Goal: Communication & Community: Answer question/provide support

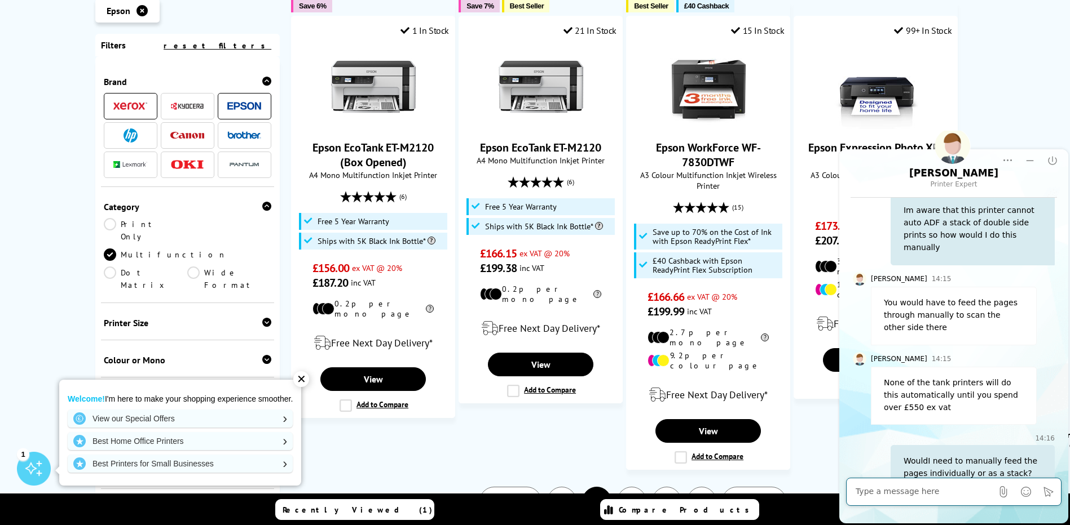
scroll to position [1240, 0]
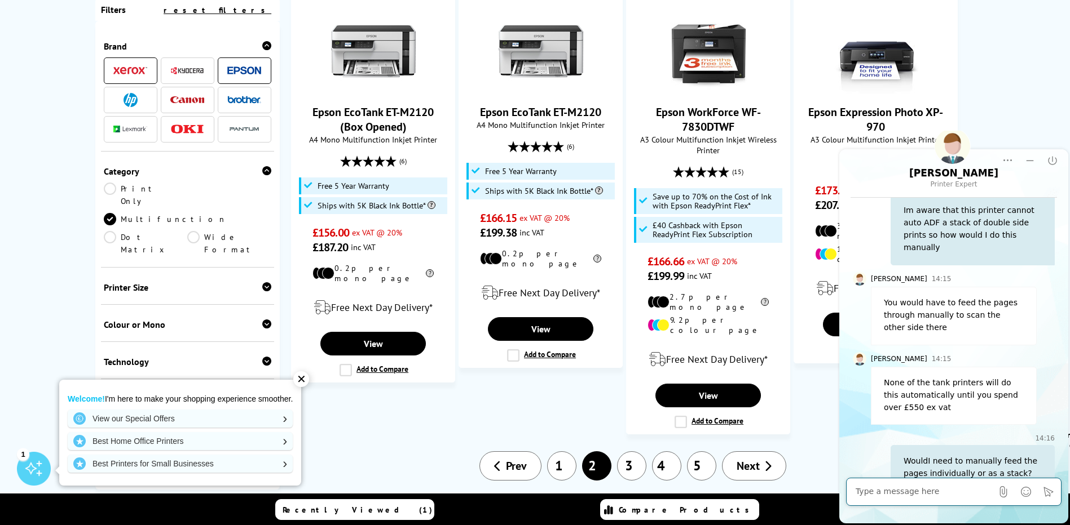
click at [637, 452] on link "3" at bounding box center [631, 466] width 29 height 29
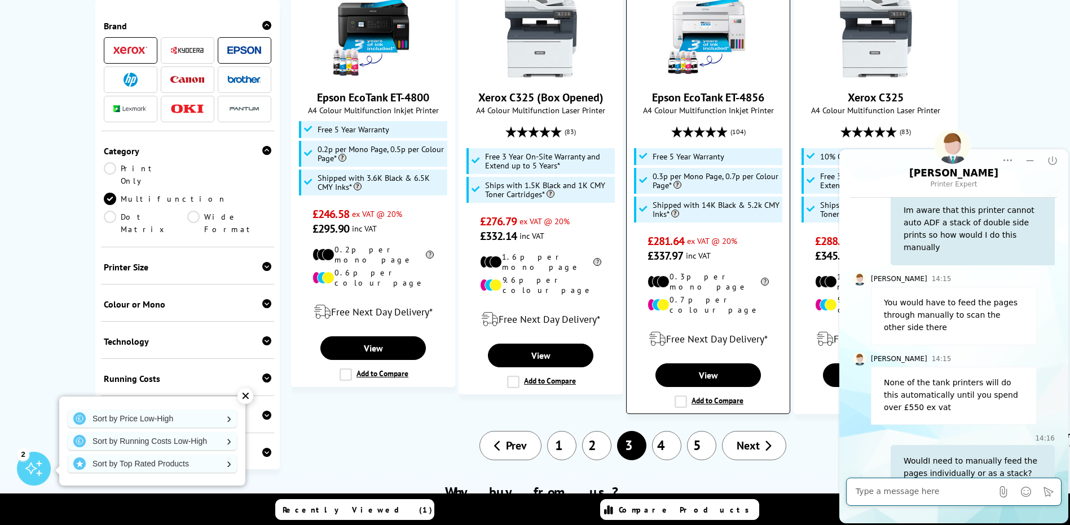
scroll to position [1297, 0]
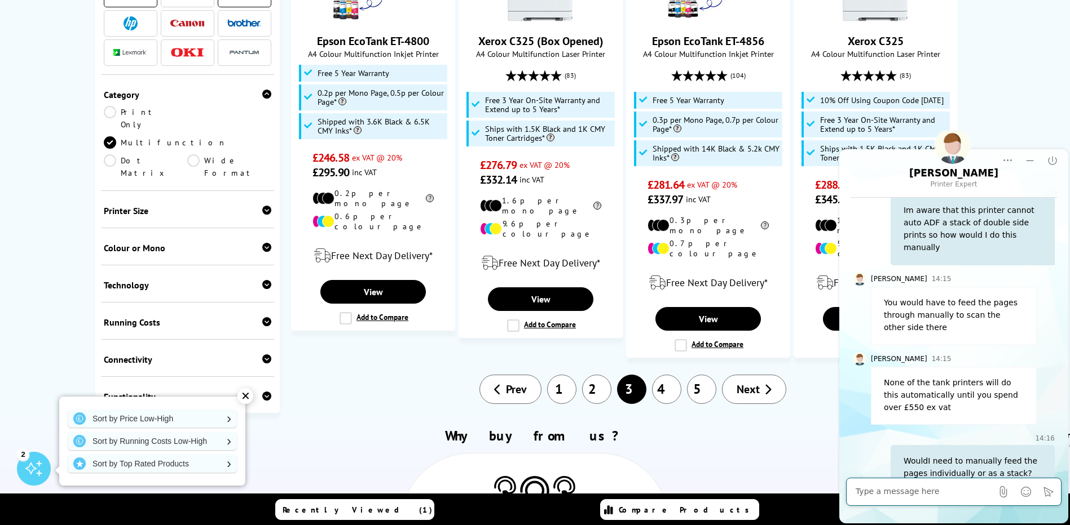
click at [662, 375] on link "4" at bounding box center [666, 389] width 29 height 29
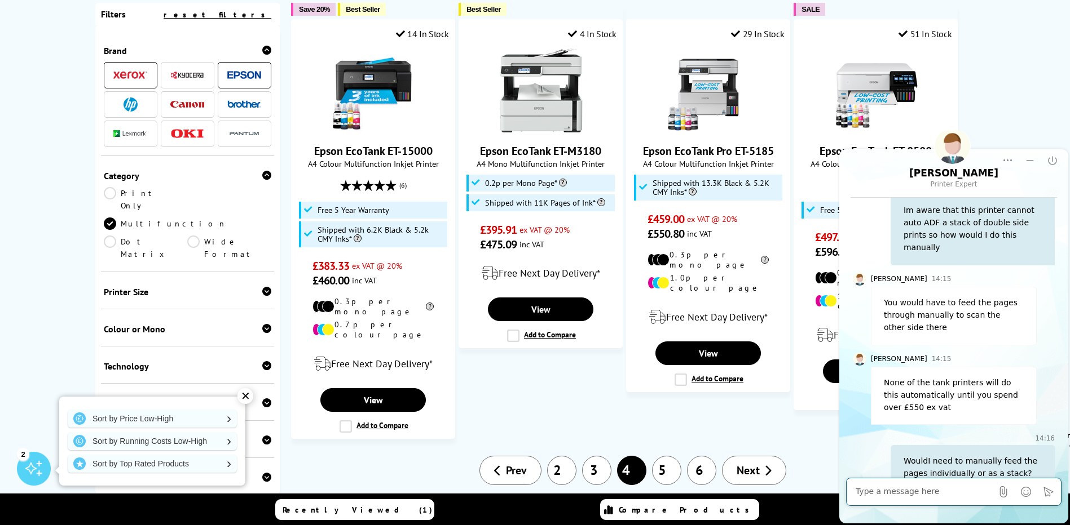
scroll to position [1184, 0]
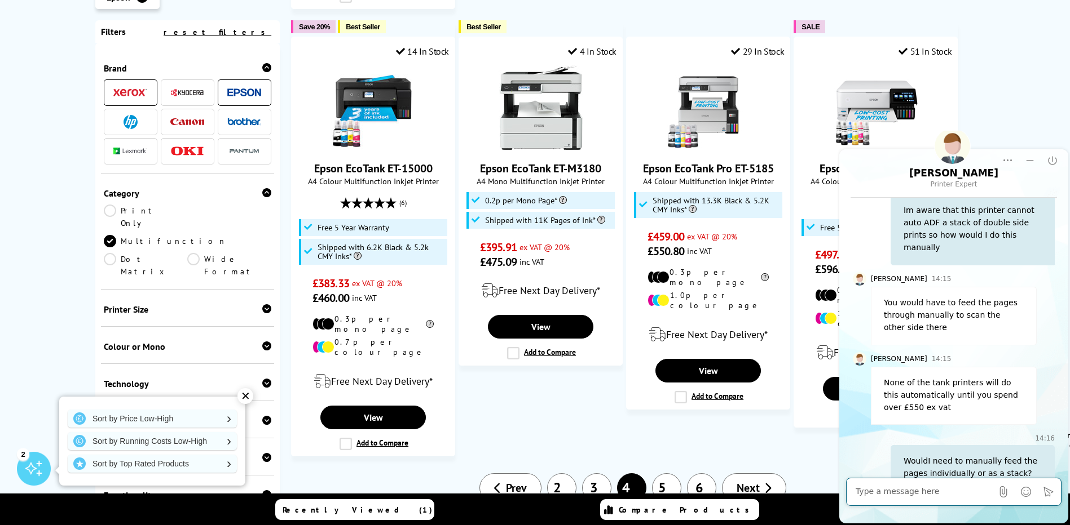
click at [665, 474] on link "5" at bounding box center [666, 488] width 29 height 29
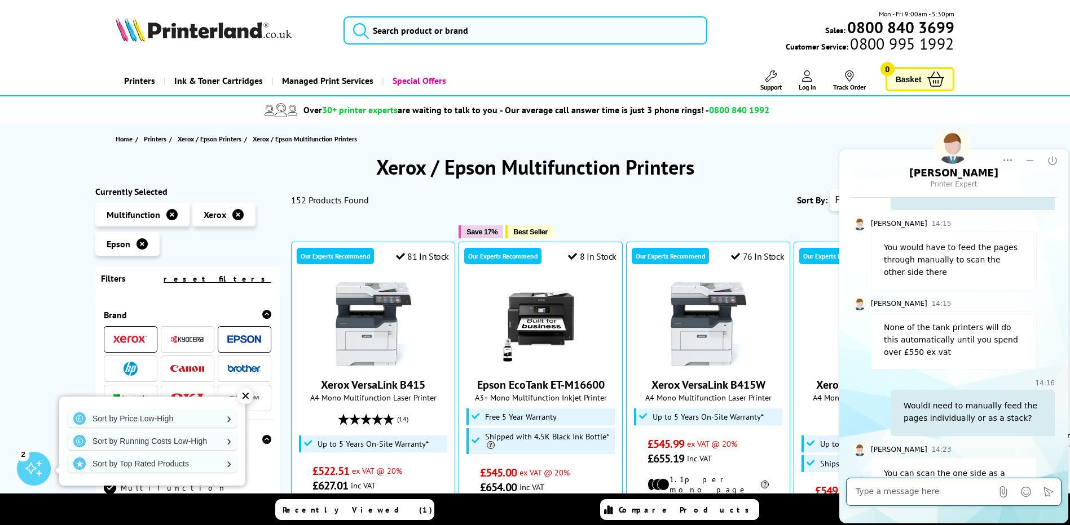
scroll to position [339, 0]
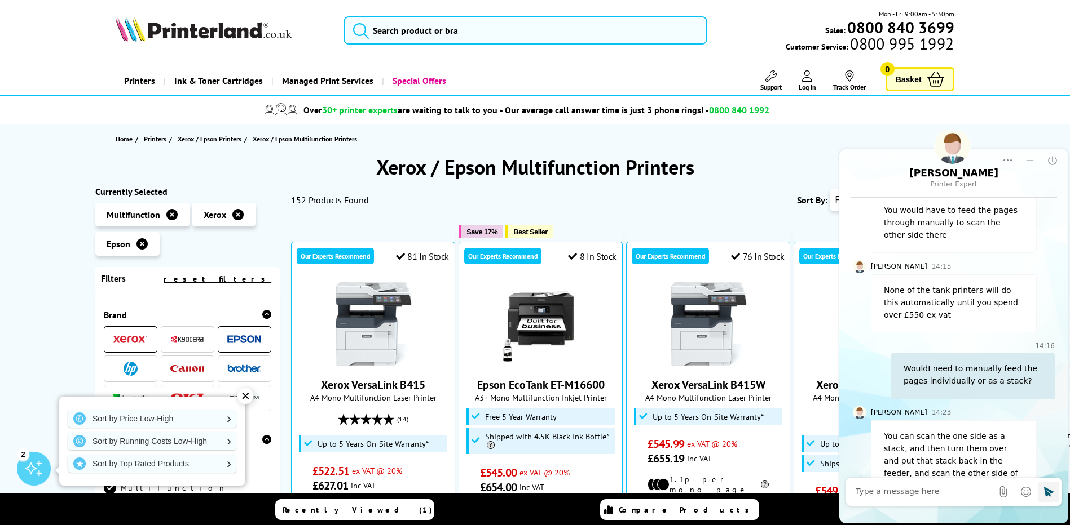
click at [1048, 494] on icon "Click to send" at bounding box center [1049, 492] width 10 height 10
click at [878, 493] on textarea at bounding box center [923, 492] width 136 height 11
type textarea "ok many thanks"
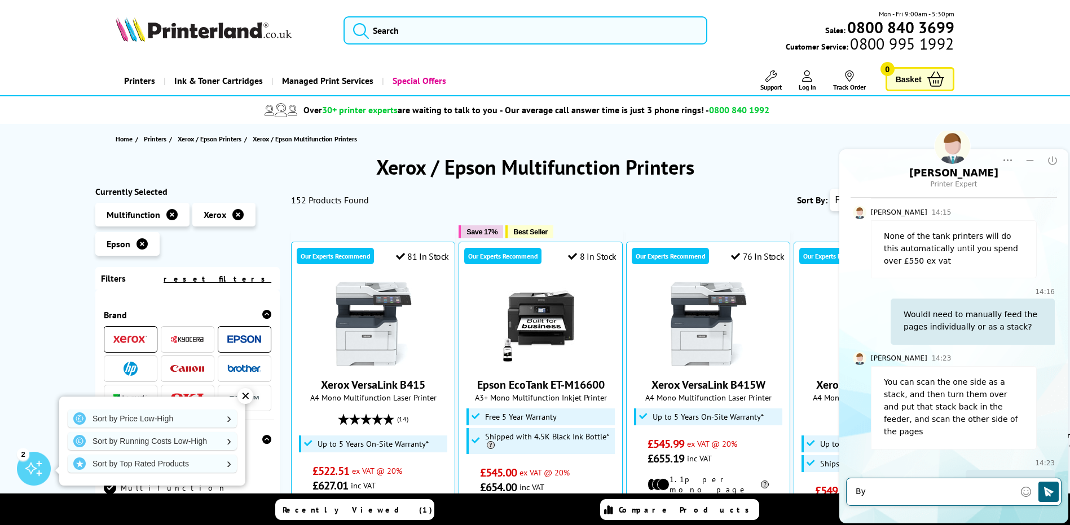
type textarea "Bye"
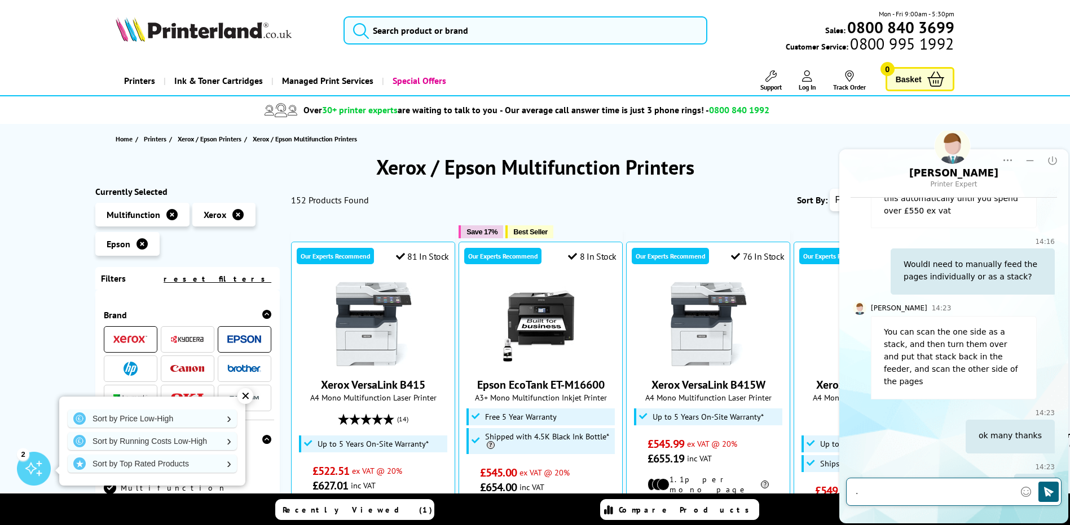
scroll to position [448, 0]
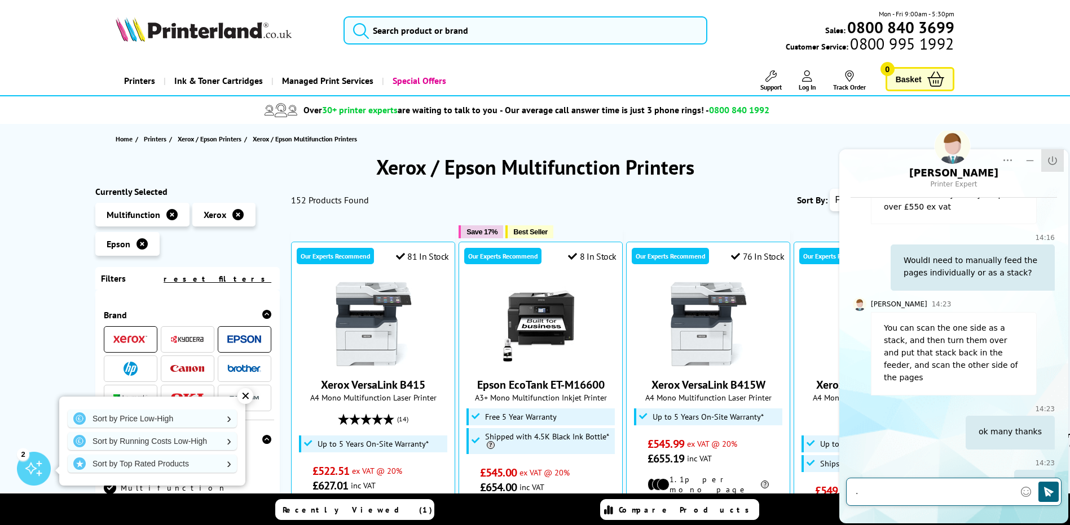
type textarea "."
click at [1053, 155] on icon "End Chat" at bounding box center [1051, 160] width 11 height 11
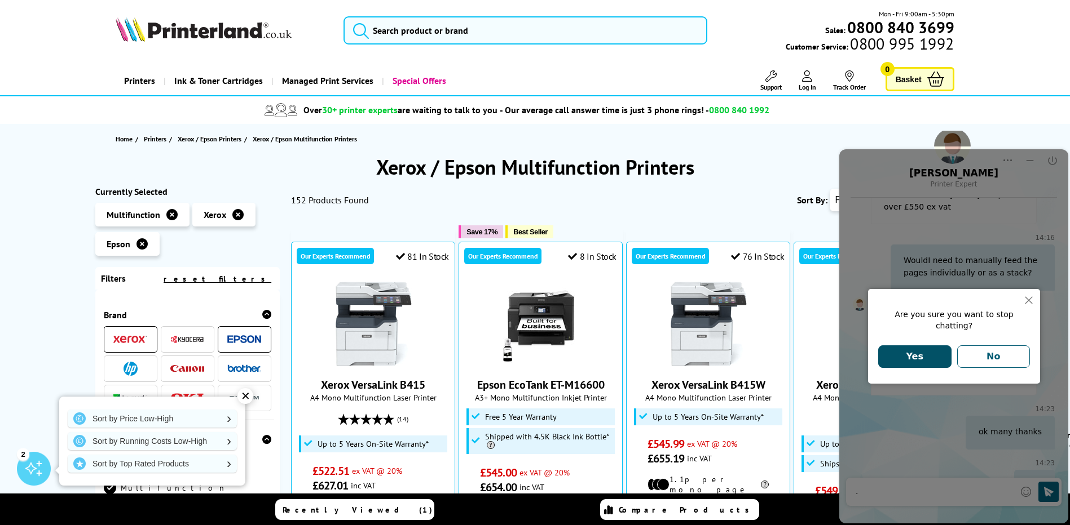
click at [911, 350] on button "Yes" at bounding box center [914, 357] width 73 height 23
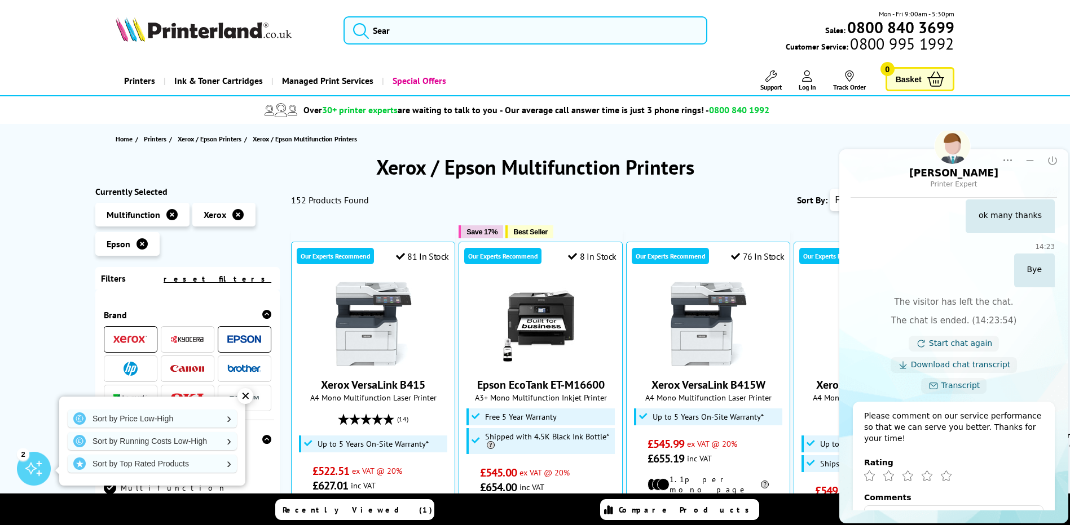
scroll to position [724, 0]
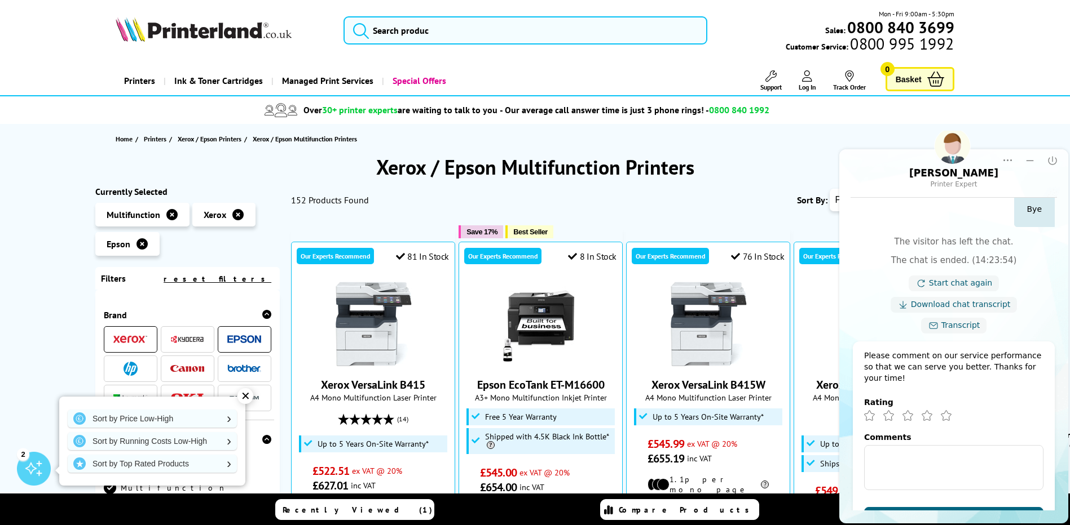
click at [440, 130] on div "Home Printers Xerox / Epson Printers Xerox / Epson Multifunction Printers" at bounding box center [535, 139] width 902 height 30
